Goal: Navigation & Orientation: Find specific page/section

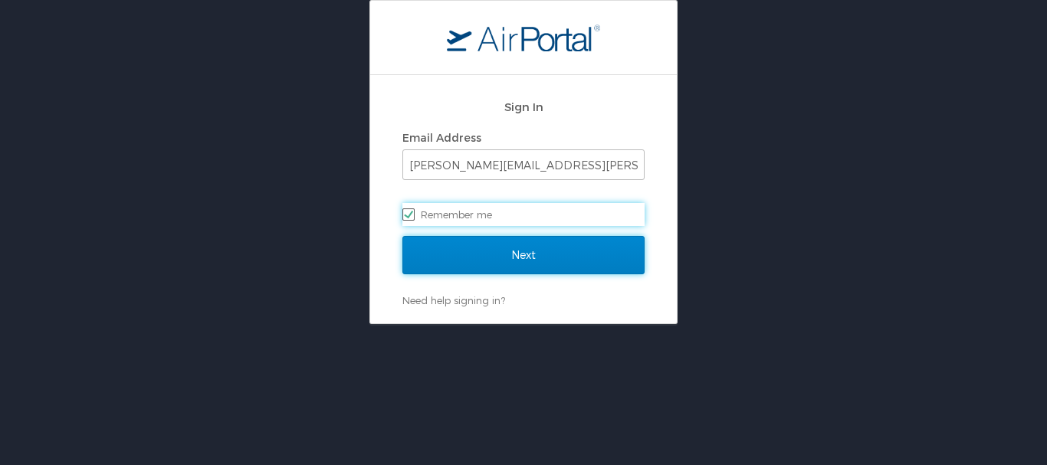
click at [484, 265] on input "Next" at bounding box center [524, 255] width 242 height 38
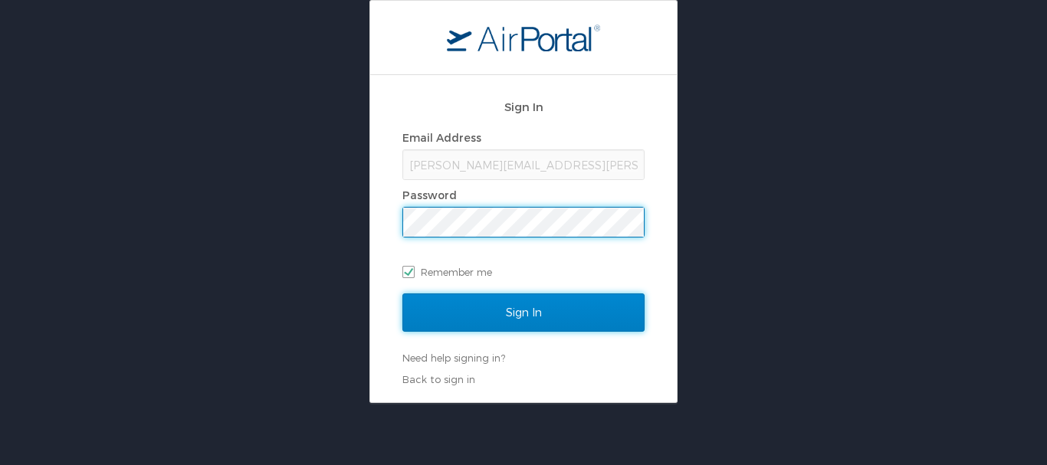
click at [522, 325] on input "Sign In" at bounding box center [524, 313] width 242 height 38
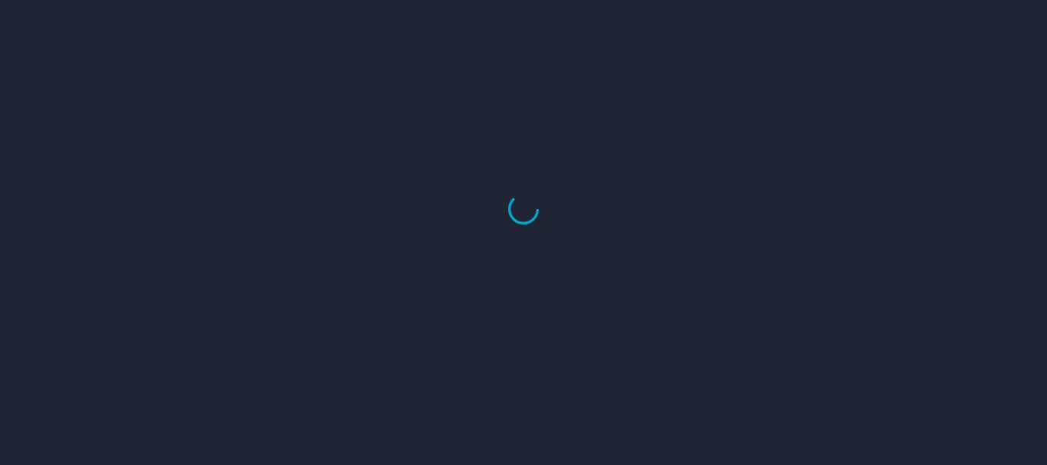
select select "US"
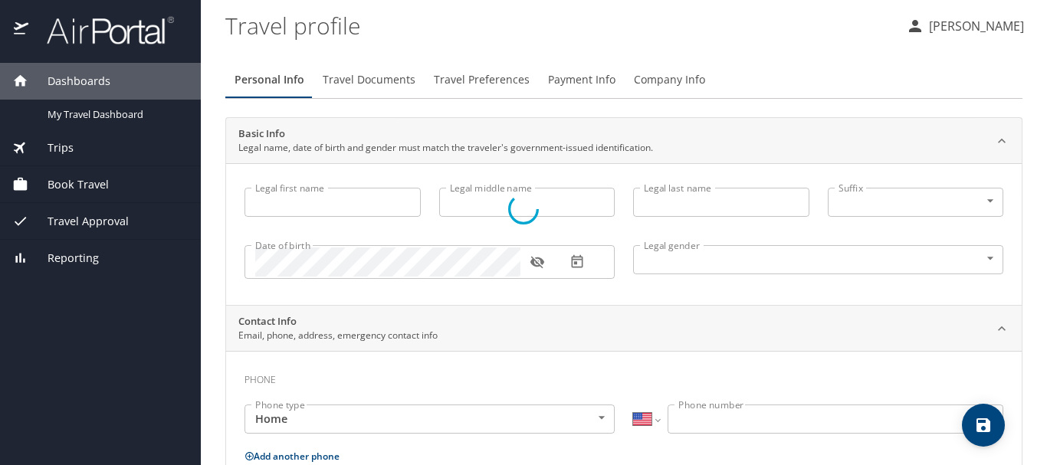
type input "Thomas"
type input "J"
type input "Oliver"
type input "Male"
type input "United States of America"
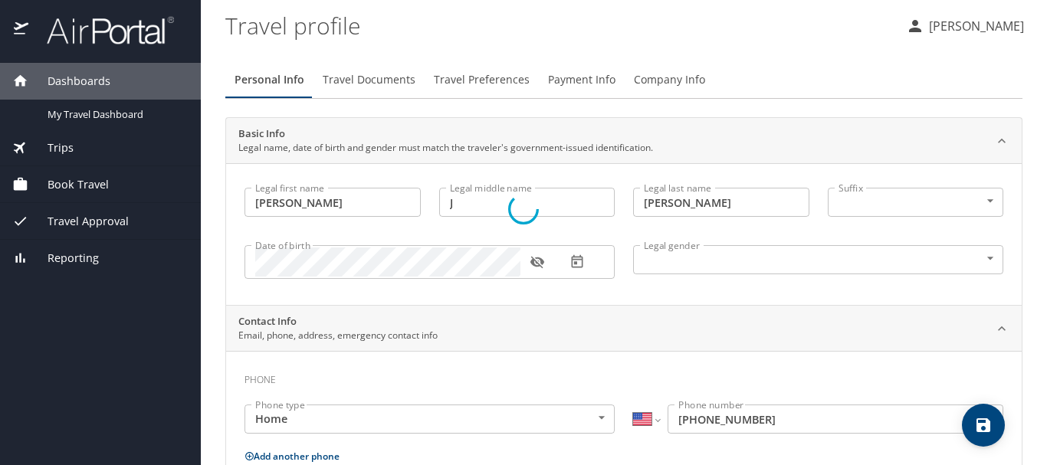
type input "Oklahoma"
type input "United States of America"
select select "US"
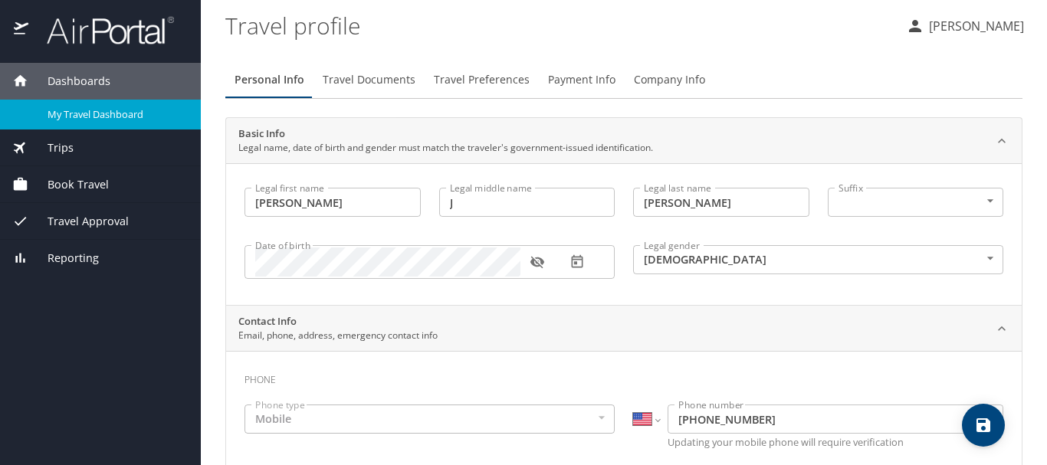
click at [98, 116] on span "My Travel Dashboard" at bounding box center [115, 114] width 135 height 15
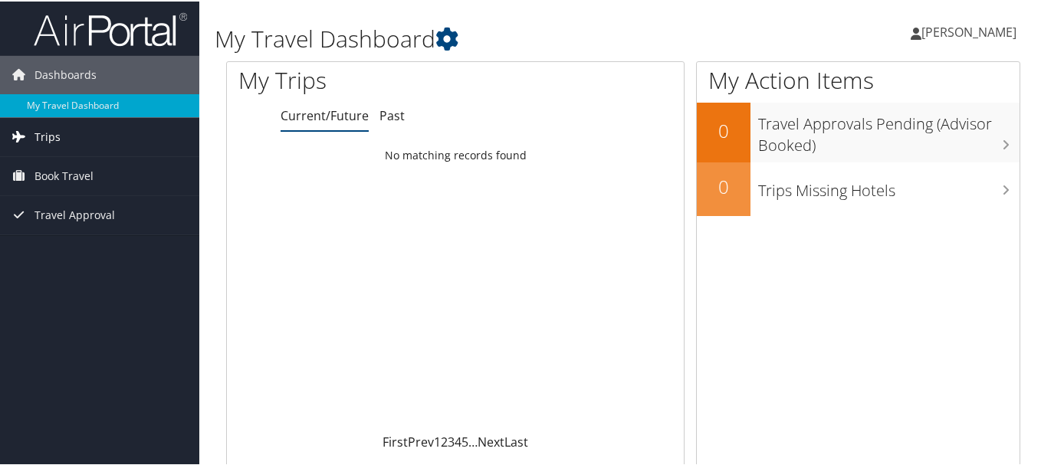
click at [49, 138] on span "Trips" at bounding box center [48, 136] width 26 height 38
click at [53, 245] on span "Book Travel" at bounding box center [64, 244] width 59 height 38
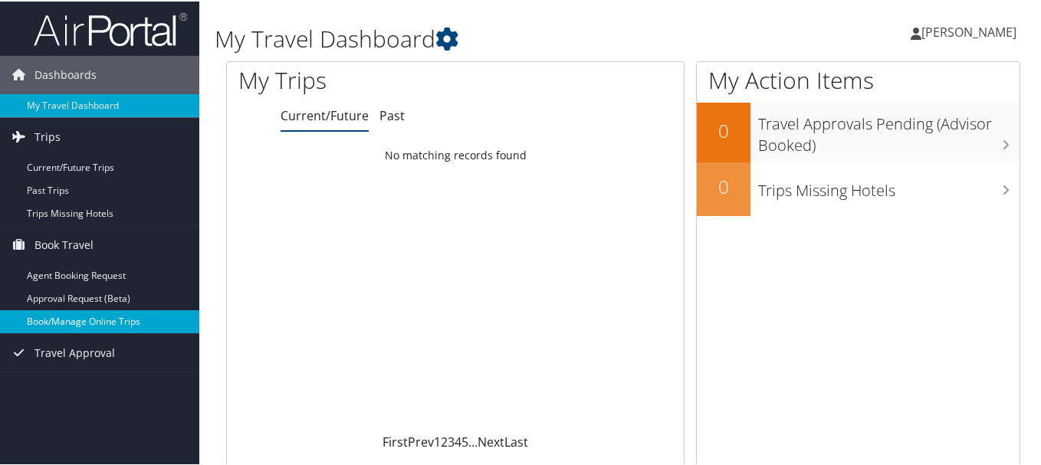
click at [90, 318] on link "Book/Manage Online Trips" at bounding box center [99, 320] width 199 height 23
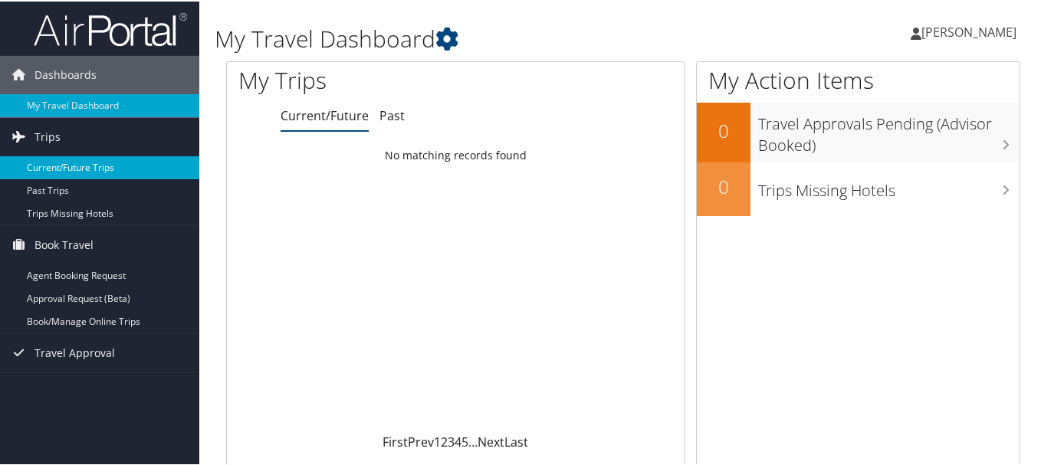
click at [64, 166] on link "Current/Future Trips" at bounding box center [99, 166] width 199 height 23
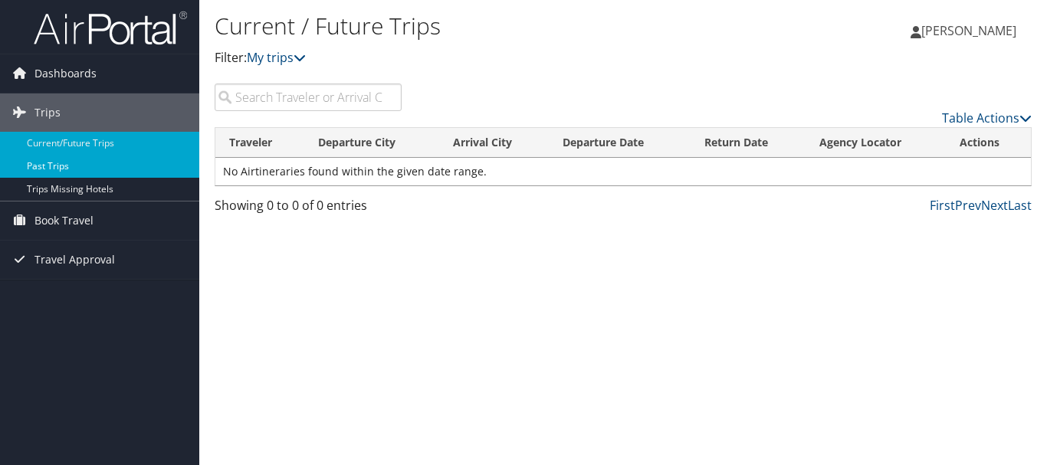
click at [78, 170] on link "Past Trips" at bounding box center [99, 166] width 199 height 23
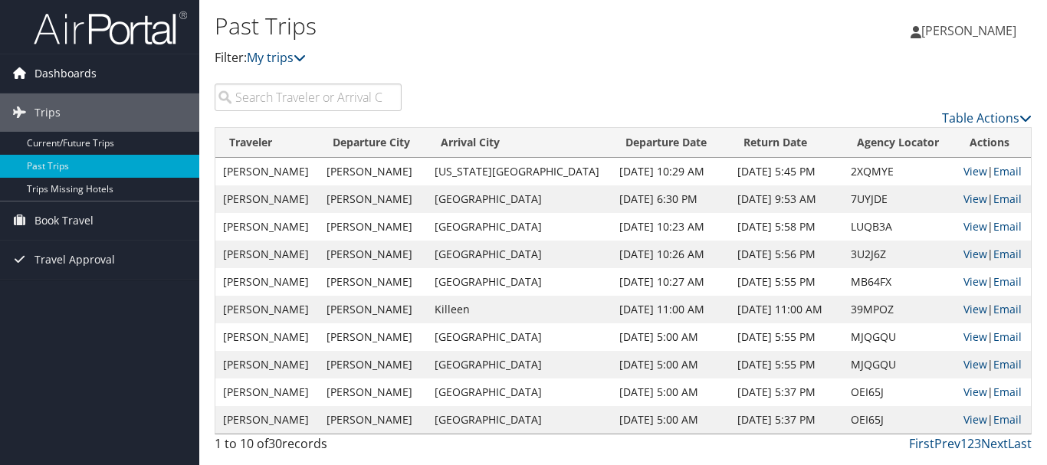
click at [36, 68] on span "Dashboards" at bounding box center [66, 73] width 62 height 38
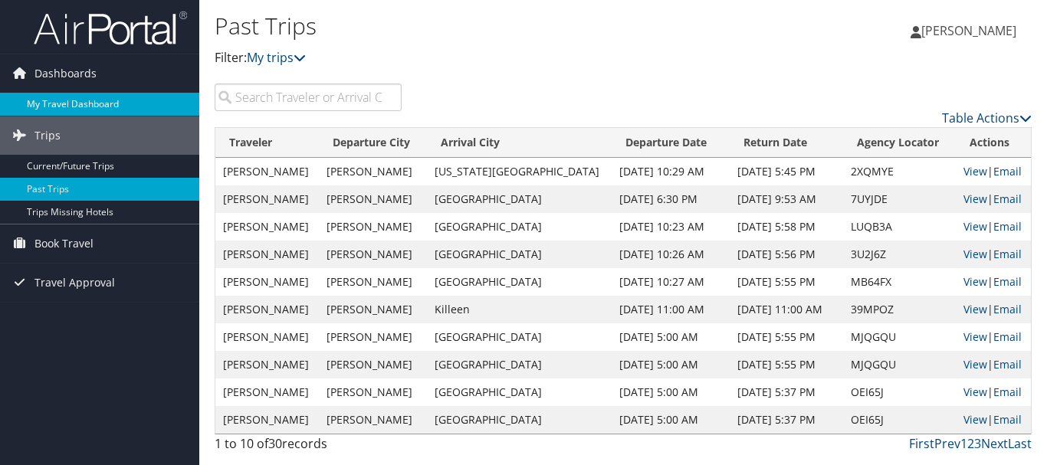
click at [81, 110] on link "My Travel Dashboard" at bounding box center [99, 104] width 199 height 23
